Goal: Task Accomplishment & Management: Manage account settings

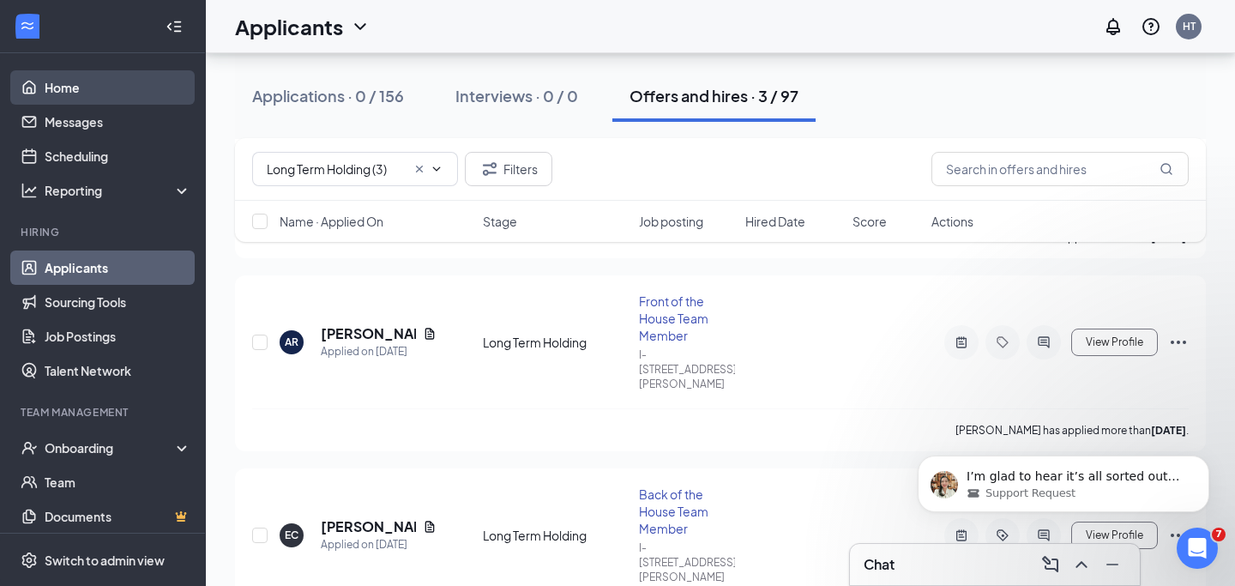
click at [73, 89] on link "Home" at bounding box center [118, 87] width 147 height 34
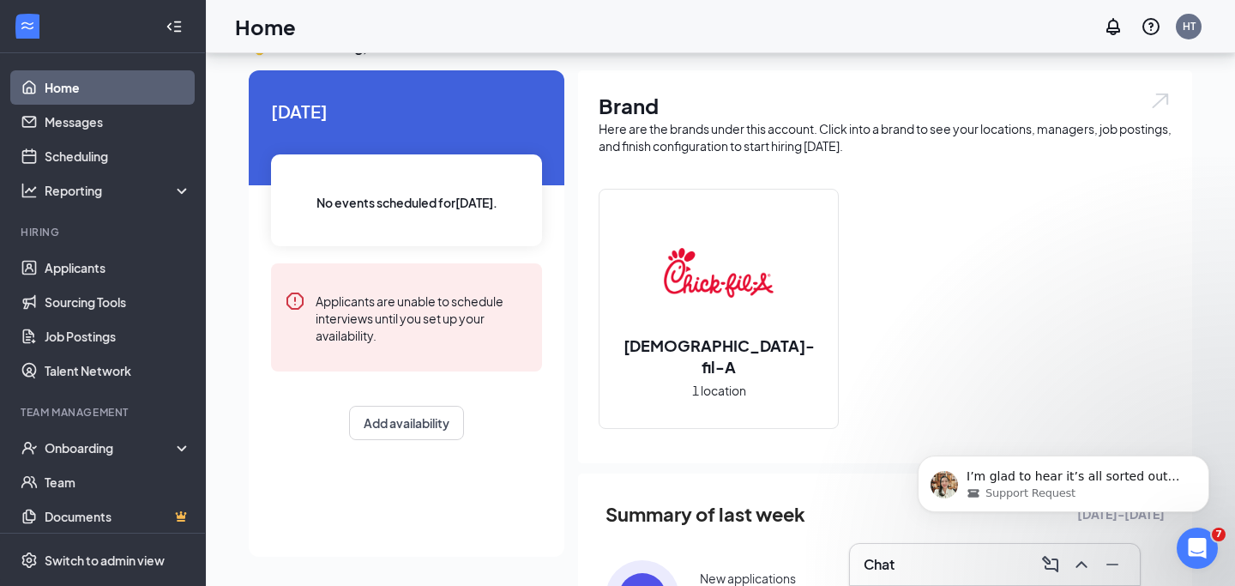
scroll to position [251, 0]
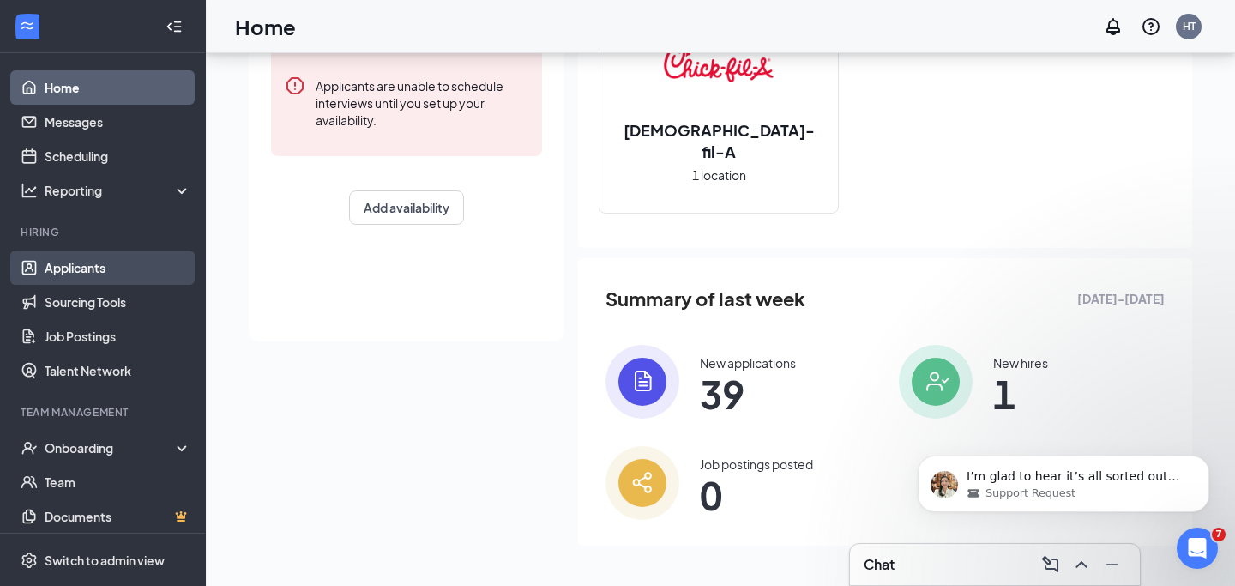
click at [81, 264] on link "Applicants" at bounding box center [118, 267] width 147 height 34
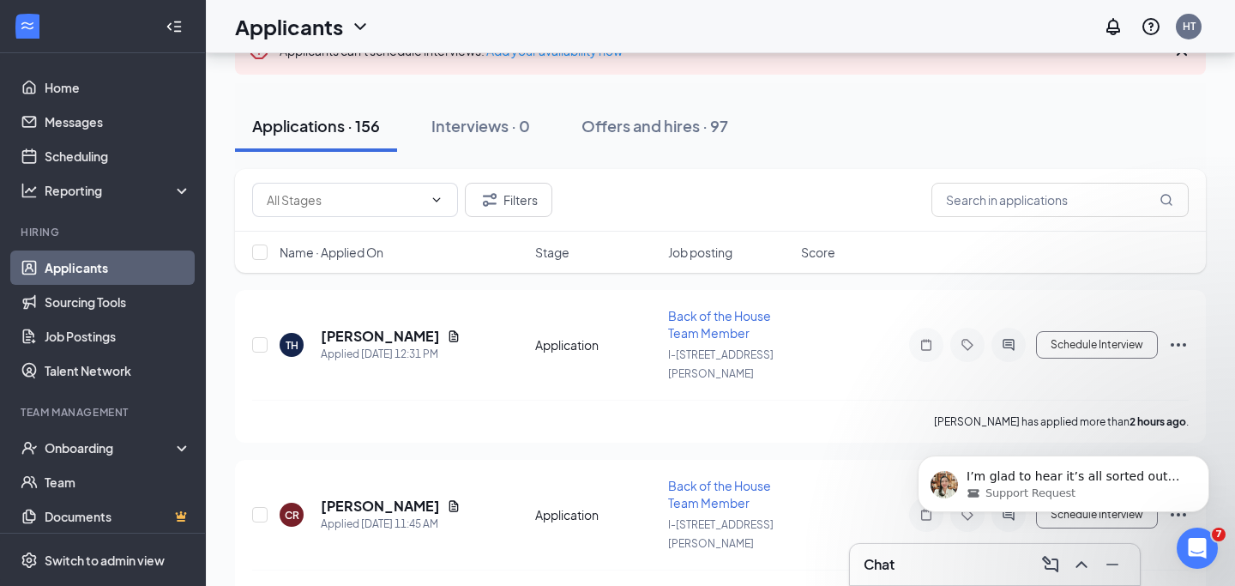
scroll to position [99, 0]
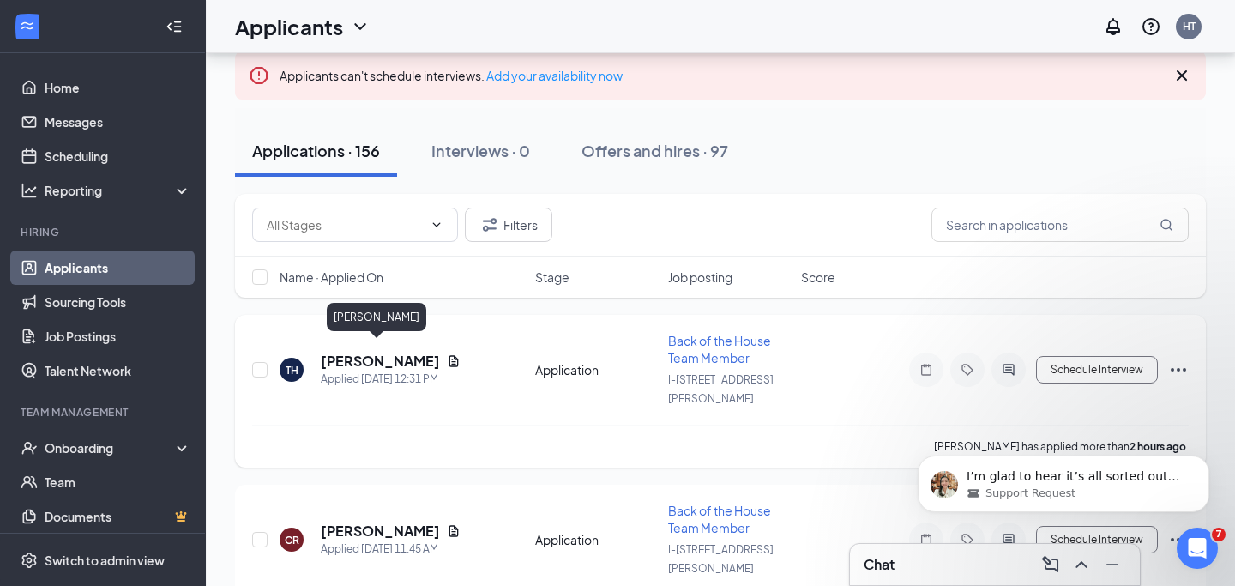
click at [342, 354] on h5 "[PERSON_NAME]" at bounding box center [380, 360] width 119 height 19
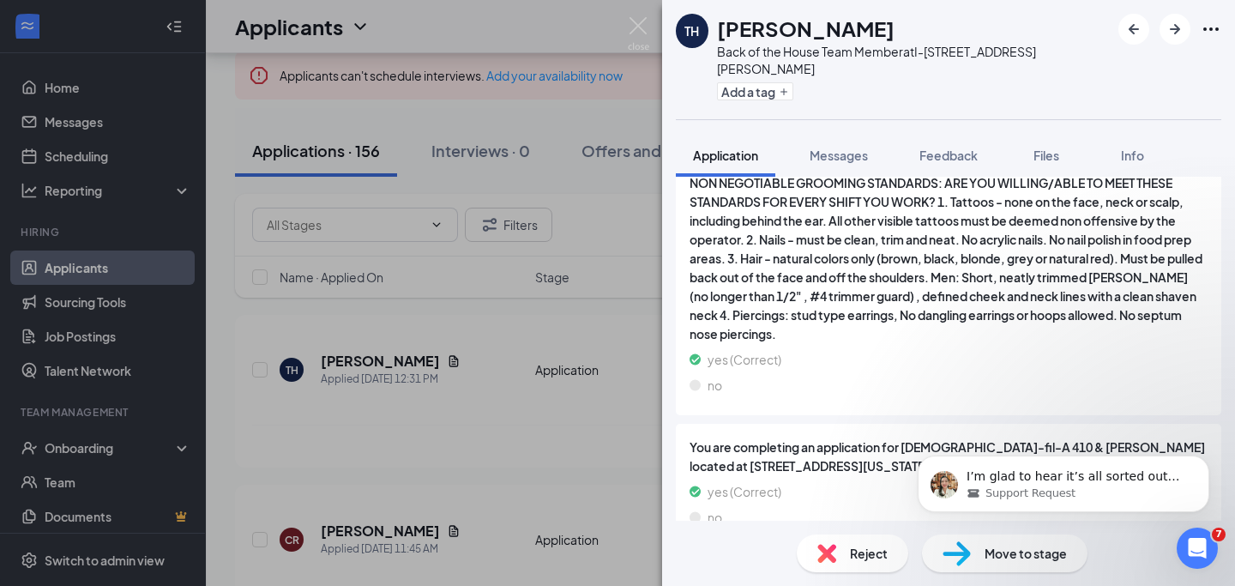
scroll to position [2890, 0]
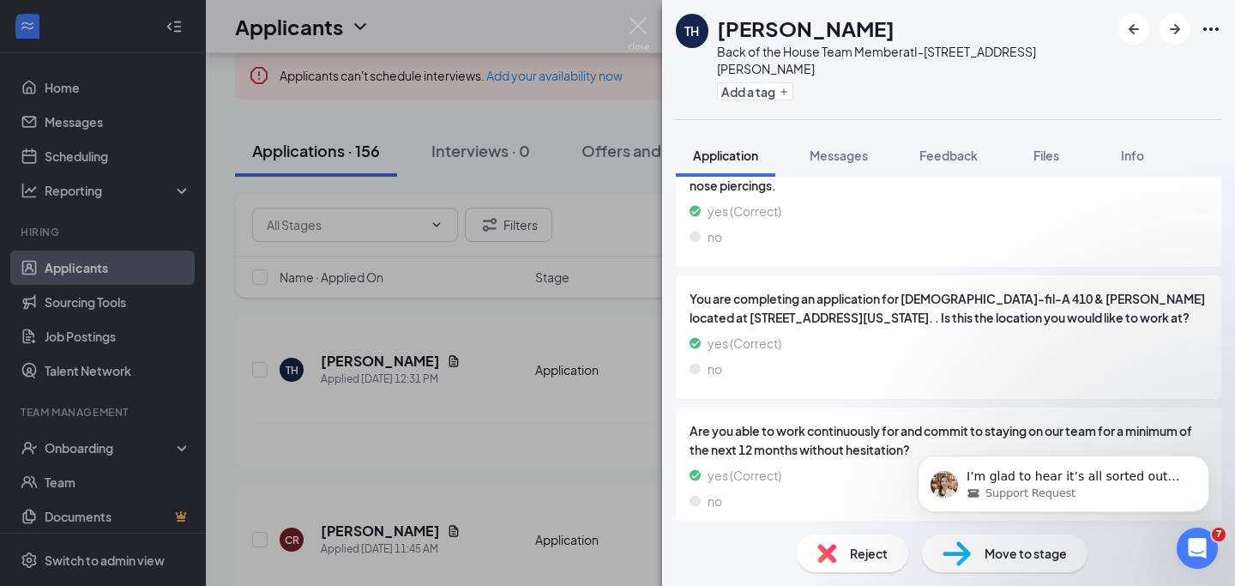
click at [870, 556] on span "Reject" at bounding box center [869, 553] width 38 height 19
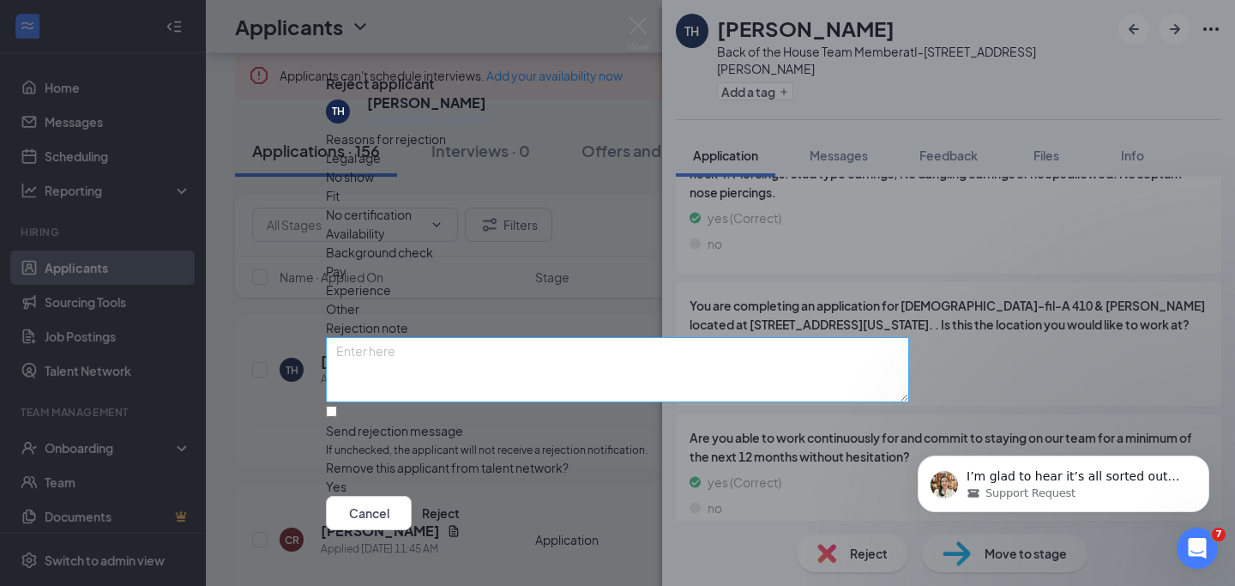
scroll to position [45, 0]
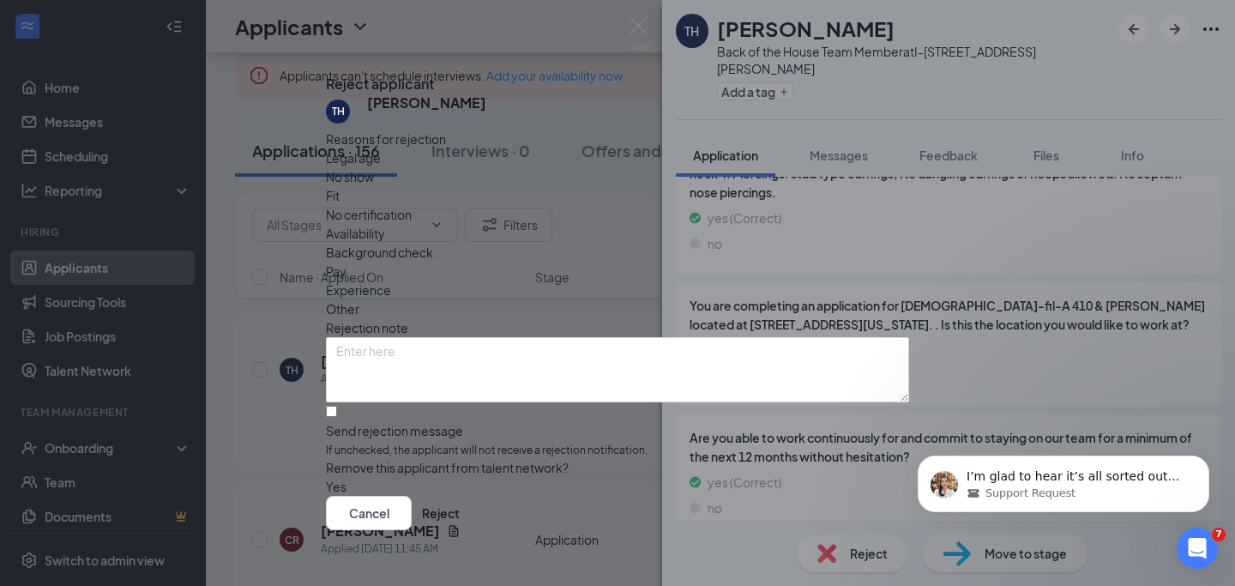
click at [326, 477] on button "button" at bounding box center [326, 486] width 0 height 19
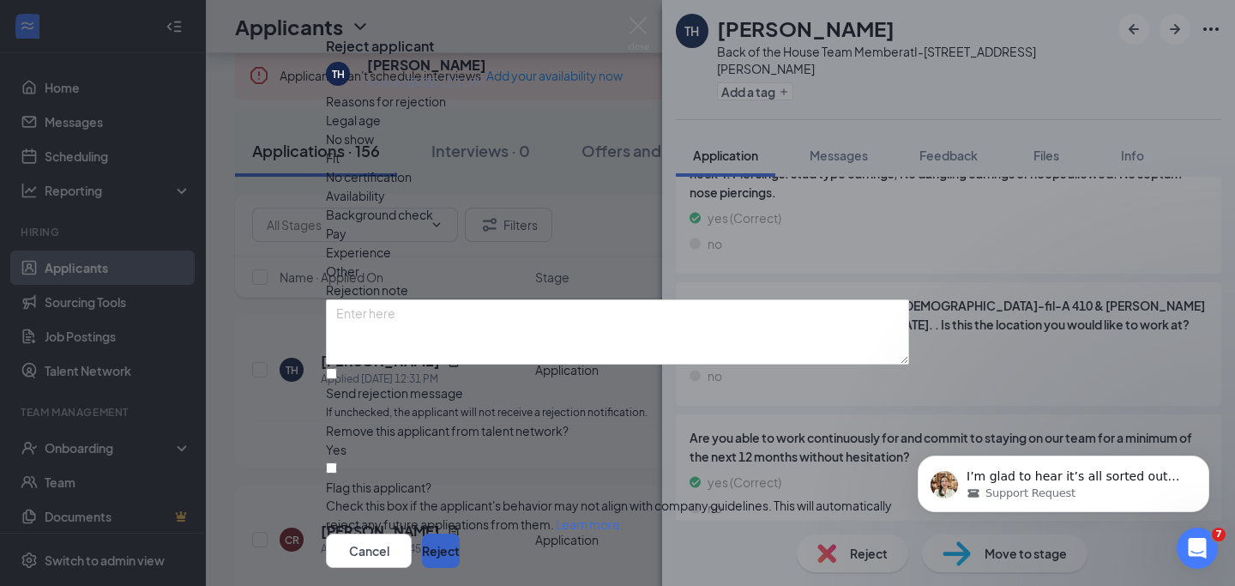
click at [460, 533] on button "Reject" at bounding box center [441, 550] width 38 height 34
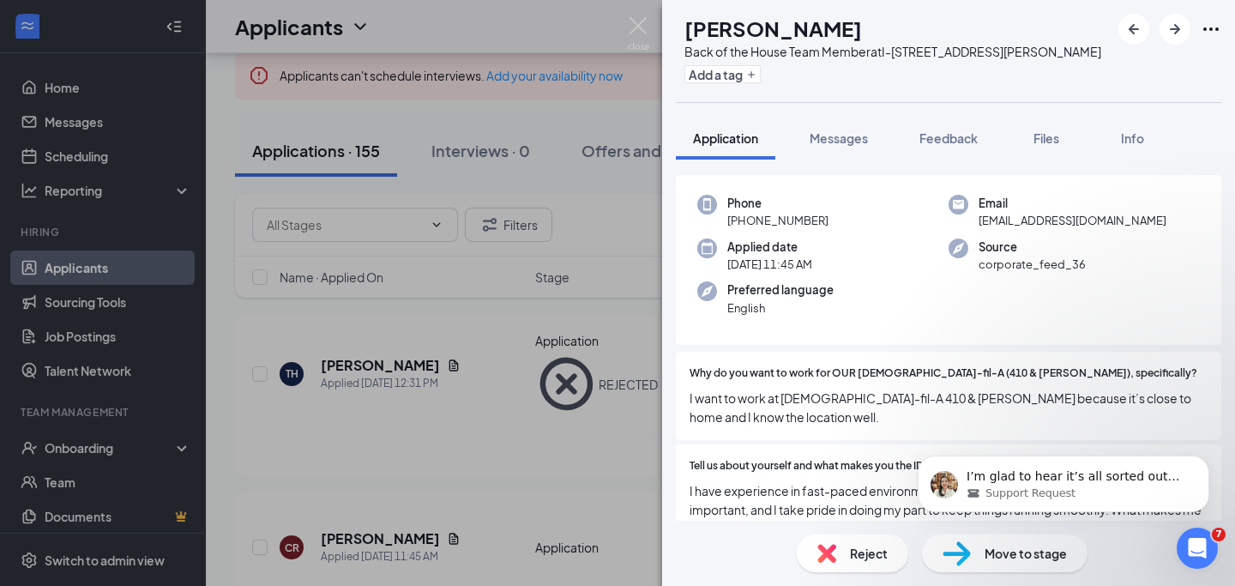
scroll to position [63, 0]
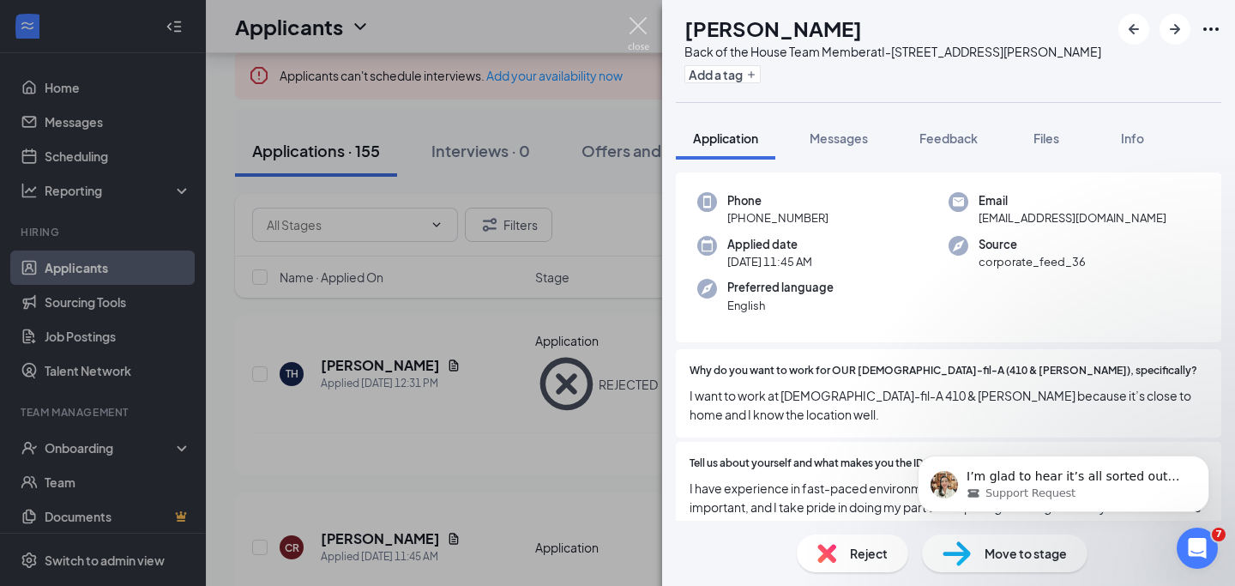
click at [634, 24] on img at bounding box center [638, 33] width 21 height 33
